Goal: Browse casually

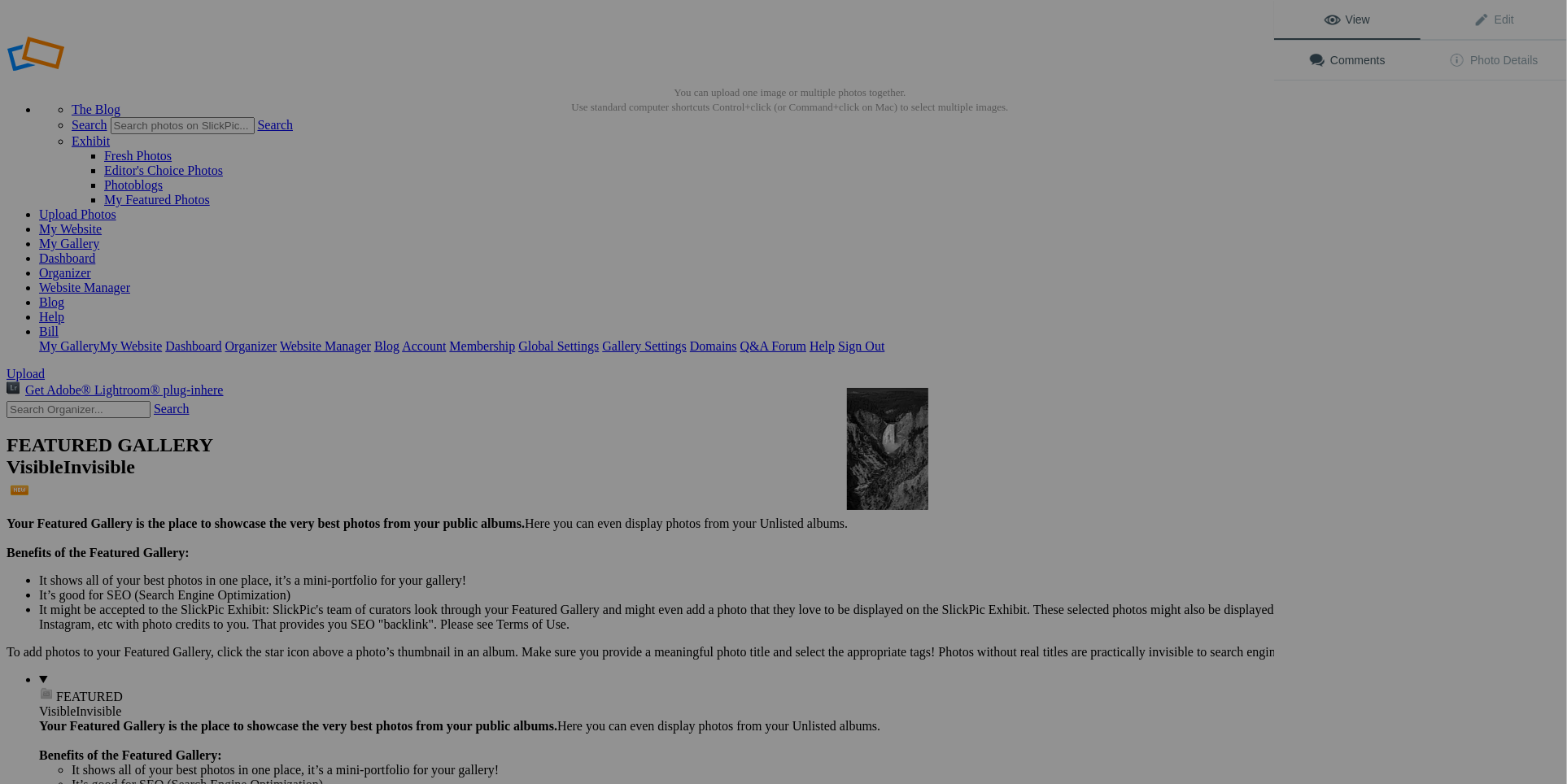
click at [892, 470] on img at bounding box center [887, 448] width 82 height 122
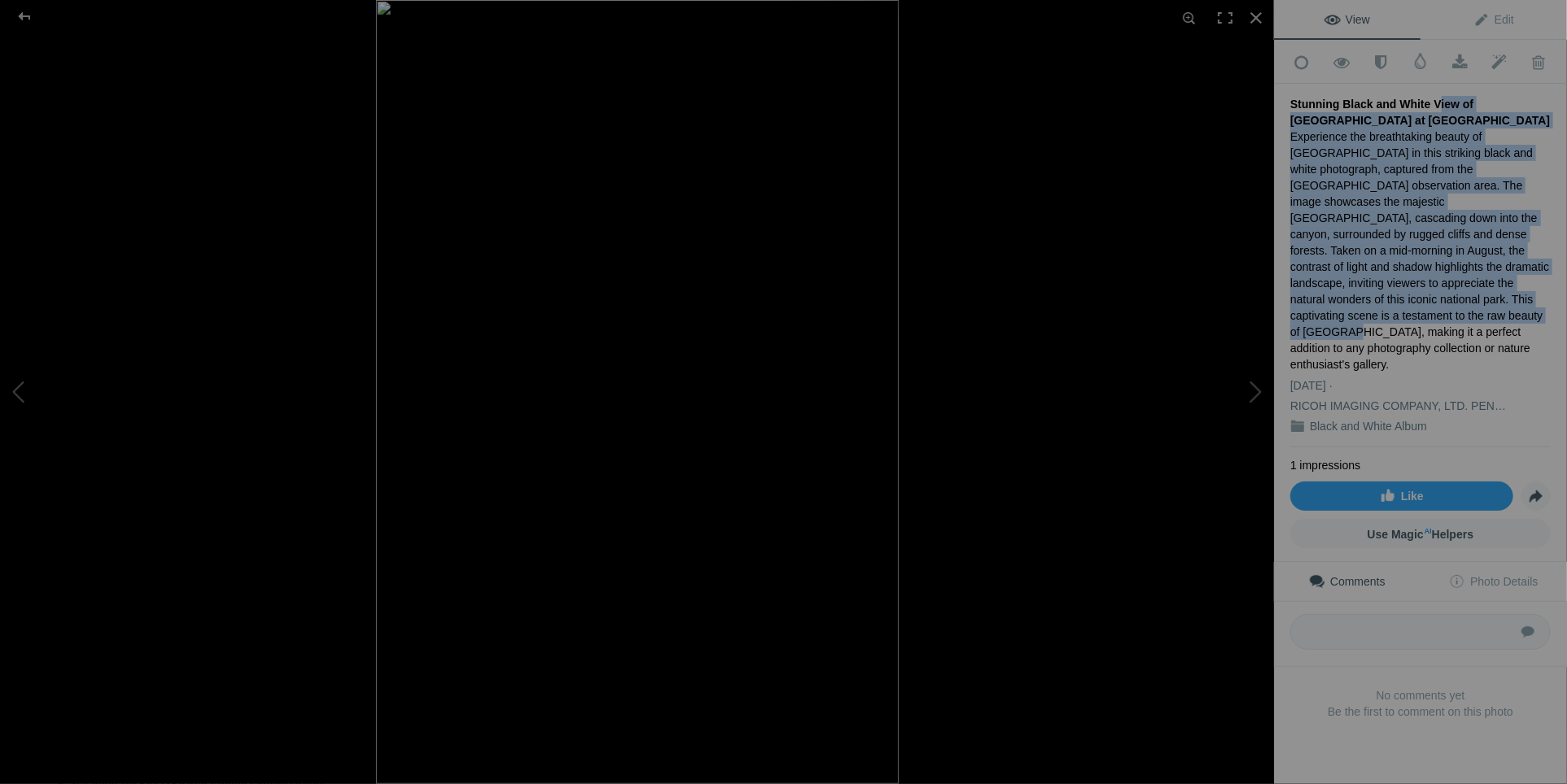
drag, startPoint x: 1423, startPoint y: 99, endPoint x: 1350, endPoint y: 310, distance: 223.3
click at [1350, 310] on div "Stunning Black and White View of Lower Falls at Yellowstone Grand Canyon Experi…" at bounding box center [1420, 265] width 260 height 364
copy div "View of Lower Falls at Yellowstone Grand Canyon Experience the breathtaking bea…"
click at [1263, 19] on div at bounding box center [1255, 17] width 36 height 36
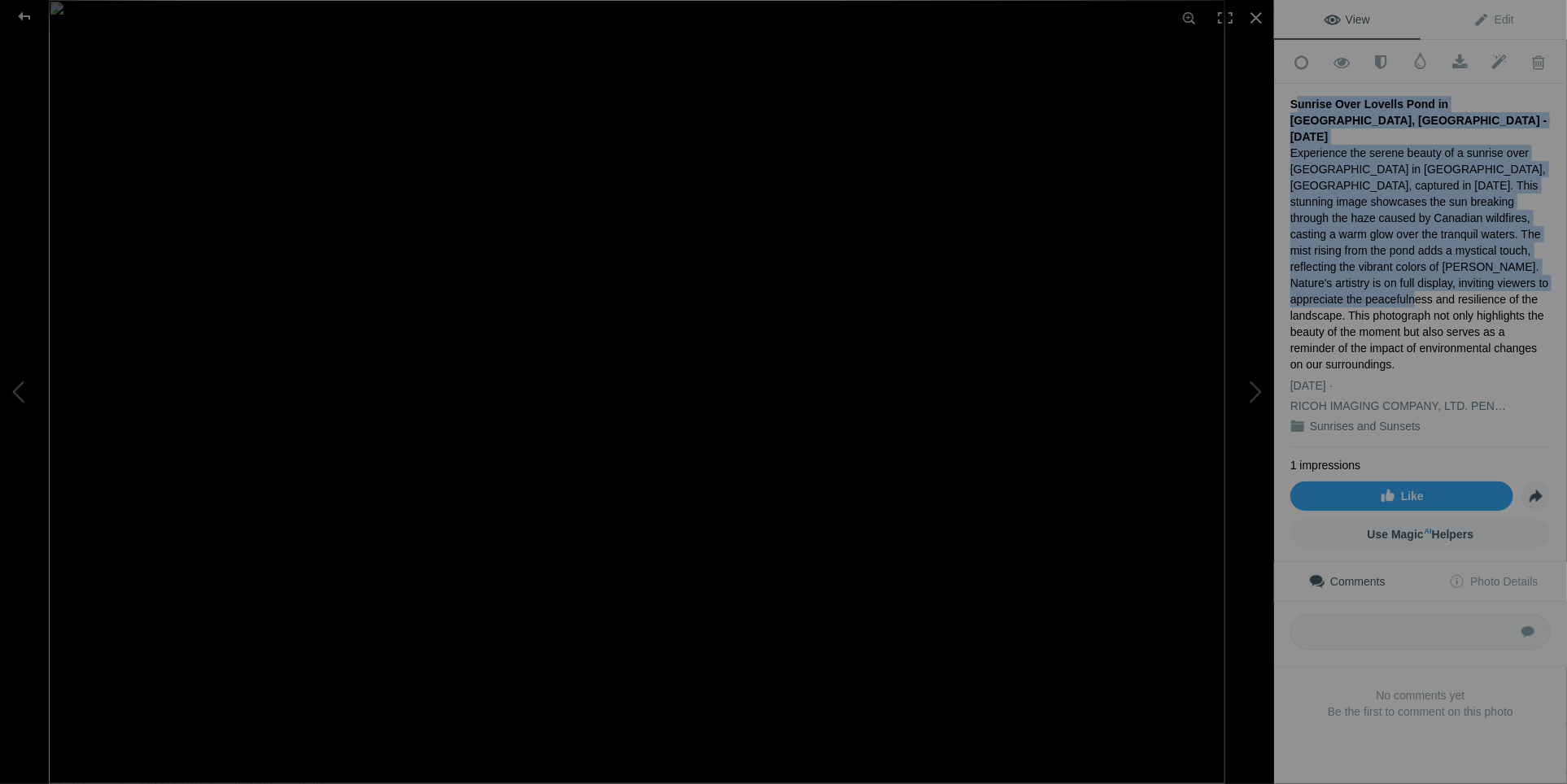
drag, startPoint x: 1291, startPoint y: 97, endPoint x: 1345, endPoint y: 275, distance: 186.0
click at [1345, 275] on div "Sunrise Over Lovells Pond in [GEOGRAPHIC_DATA], [GEOGRAPHIC_DATA] - [DATE] Expe…" at bounding box center [1420, 265] width 260 height 364
copy div "Sunrise Over Lovells Pond in [GEOGRAPHIC_DATA], [GEOGRAPHIC_DATA] - [DATE] Expe…"
